Goal: Go to known website: Access a specific website the user already knows

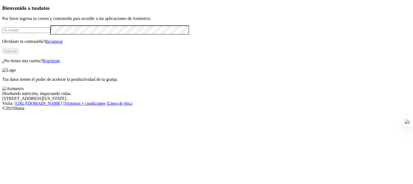
type input "[PERSON_NAME][EMAIL_ADDRESS][PERSON_NAME][DOMAIN_NAME]"
drag, startPoint x: 232, startPoint y: 98, endPoint x: 231, endPoint y: 67, distance: 31.1
click at [231, 68] on div "Tus datos tienen el poder de acelerar la productividad de tu granja." at bounding box center [206, 75] width 409 height 14
drag, startPoint x: 232, startPoint y: 66, endPoint x: 207, endPoint y: 86, distance: 31.2
click at [207, 82] on div "Tus datos tienen el poder de acelerar la productividad de tu granja." at bounding box center [206, 75] width 409 height 14
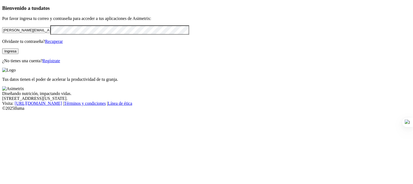
drag, startPoint x: 123, startPoint y: 62, endPoint x: 165, endPoint y: 66, distance: 41.7
type input "[PERSON_NAME][EMAIL_ADDRESS][PERSON_NAME][DOMAIN_NAME]"
click at [19, 54] on button "Ingresa" at bounding box center [10, 51] width 16 height 6
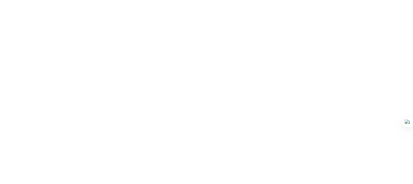
drag, startPoint x: 176, startPoint y: 3, endPoint x: 154, endPoint y: 9, distance: 23.3
